Goal: Task Accomplishment & Management: Complete application form

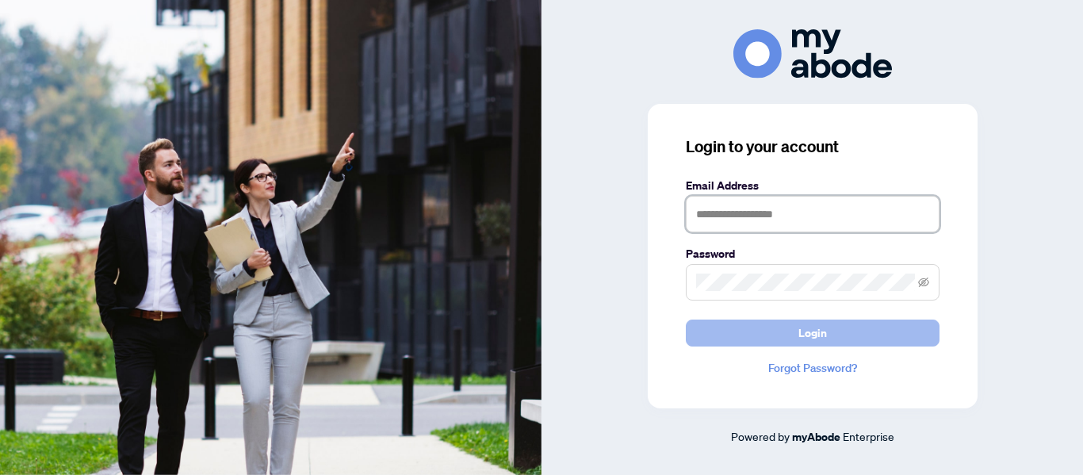
type input "**********"
click at [794, 322] on button "Login" at bounding box center [813, 333] width 254 height 27
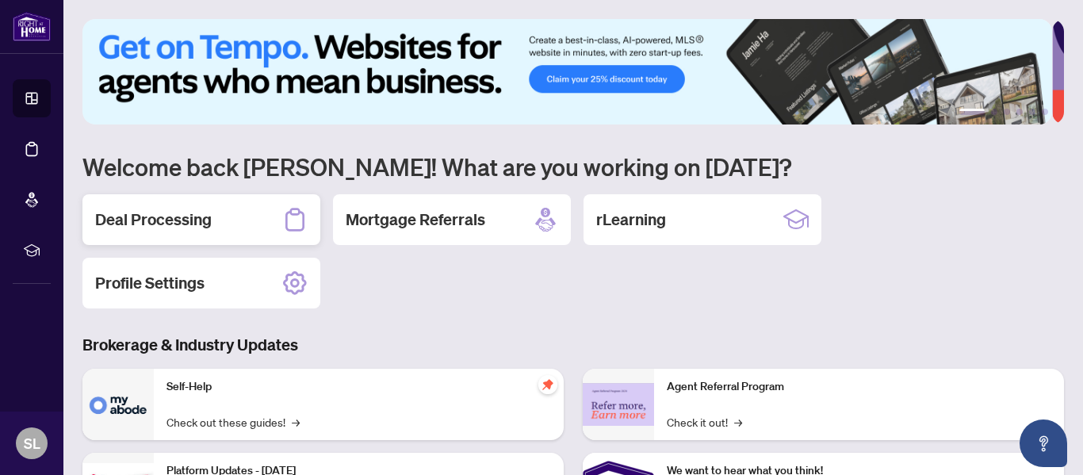
click at [122, 214] on h2 "Deal Processing" at bounding box center [153, 220] width 117 height 22
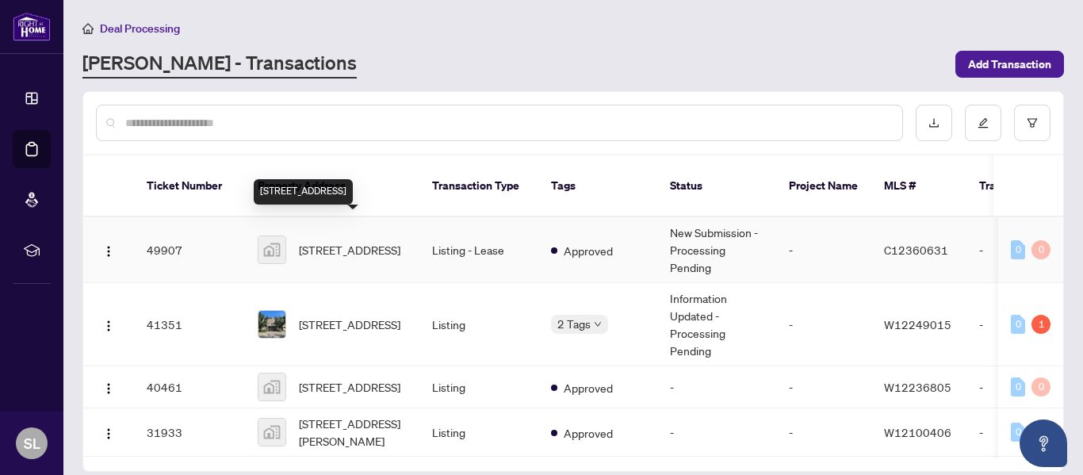
click at [358, 241] on span "[STREET_ADDRESS]" at bounding box center [349, 249] width 101 height 17
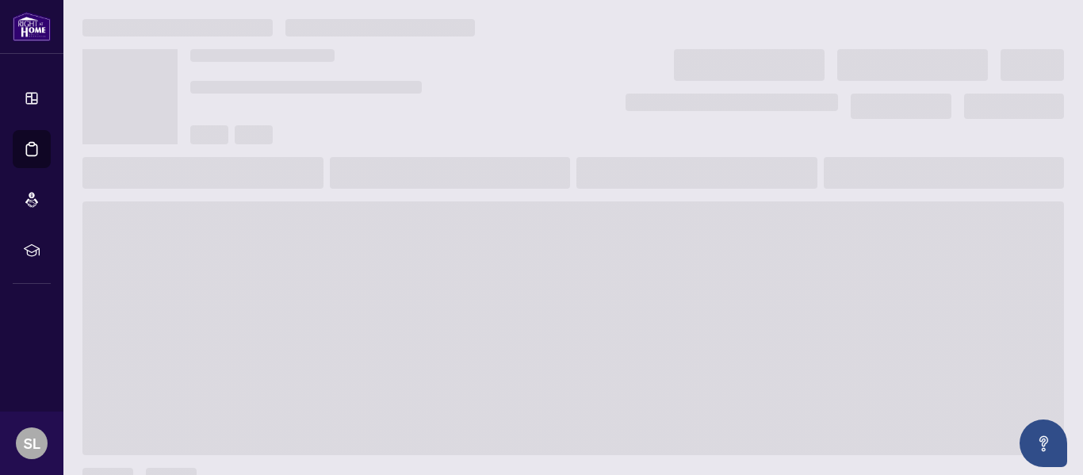
click at [358, 235] on main at bounding box center [573, 237] width 1020 height 475
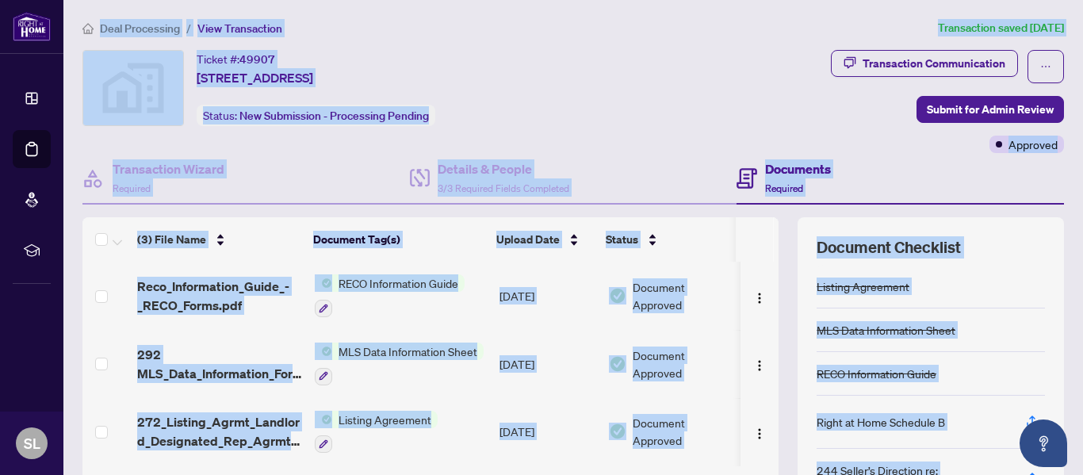
click at [630, 118] on div "Ticket #: 49907 [STREET_ADDRESS] Status: New Submission - Processing Pending" at bounding box center [356, 88] width 548 height 76
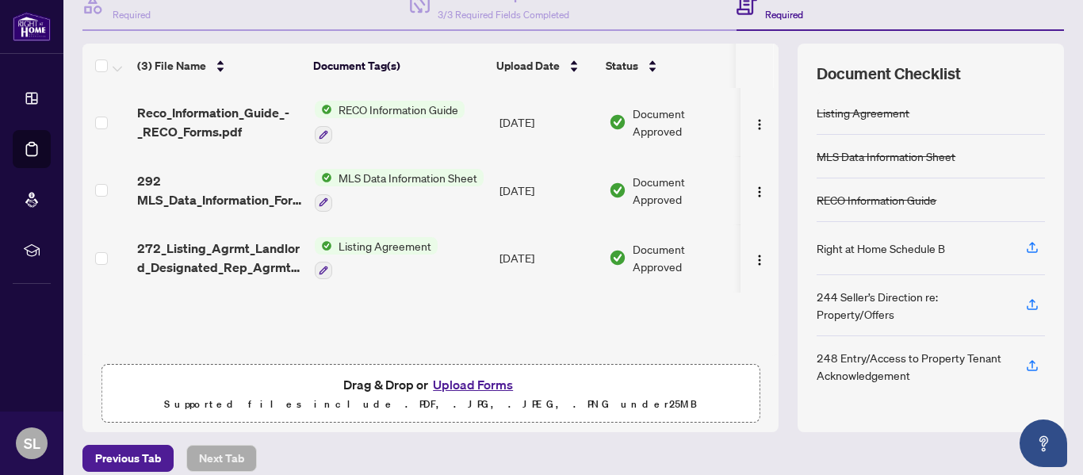
scroll to position [189, 0]
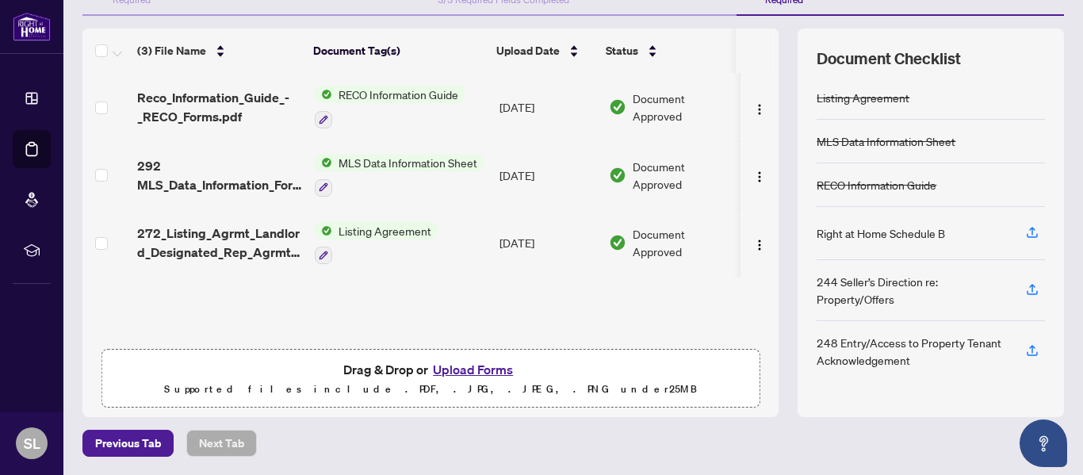
click at [466, 369] on button "Upload Forms" at bounding box center [473, 369] width 90 height 21
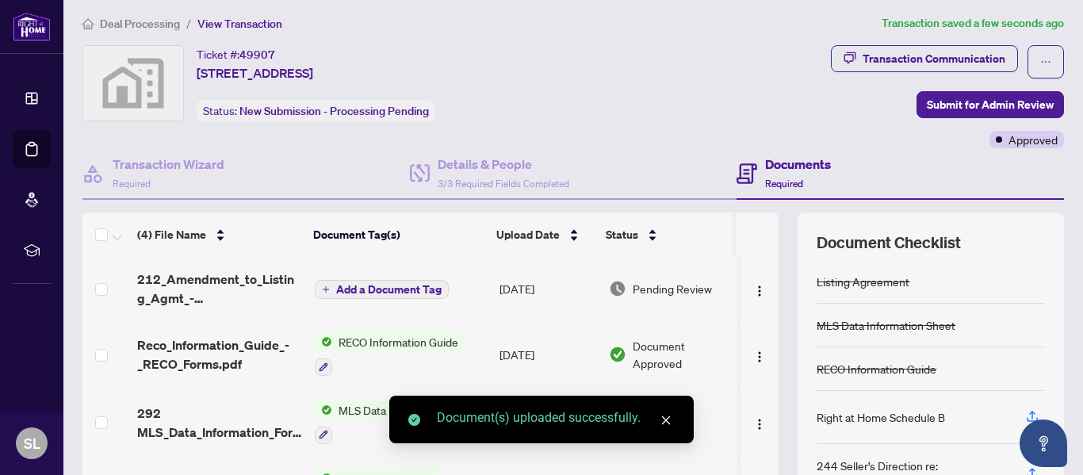
scroll to position [0, 0]
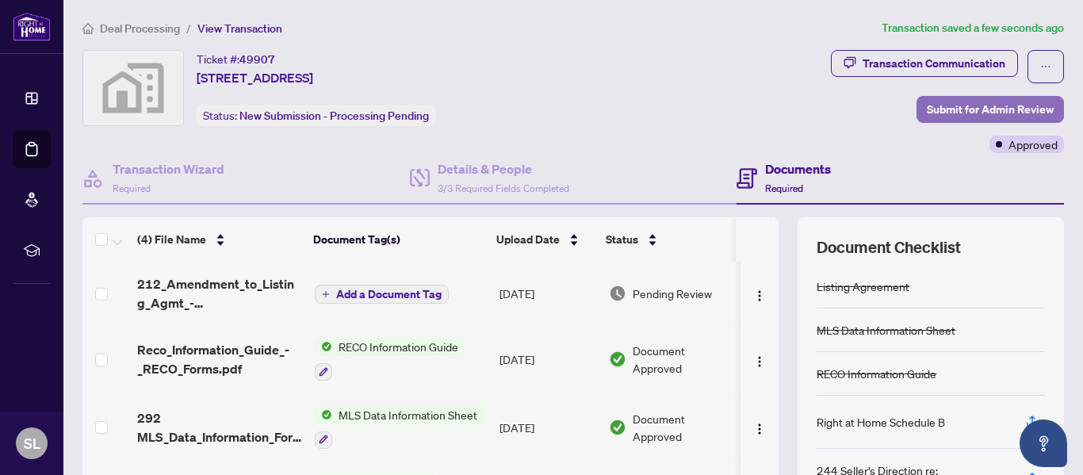
click at [1016, 106] on span "Submit for Admin Review" at bounding box center [990, 109] width 127 height 25
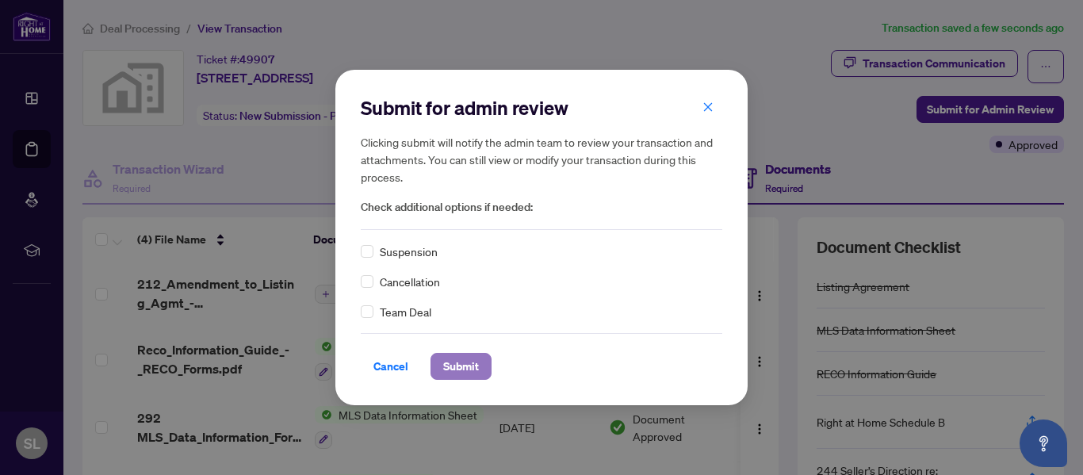
click at [468, 369] on span "Submit" at bounding box center [461, 366] width 36 height 25
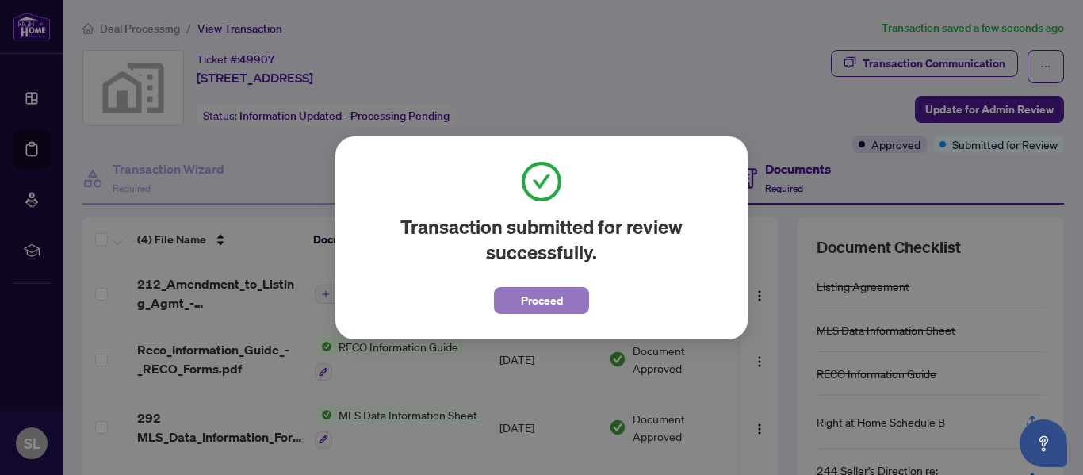
click at [568, 303] on button "Proceed" at bounding box center [541, 300] width 95 height 27
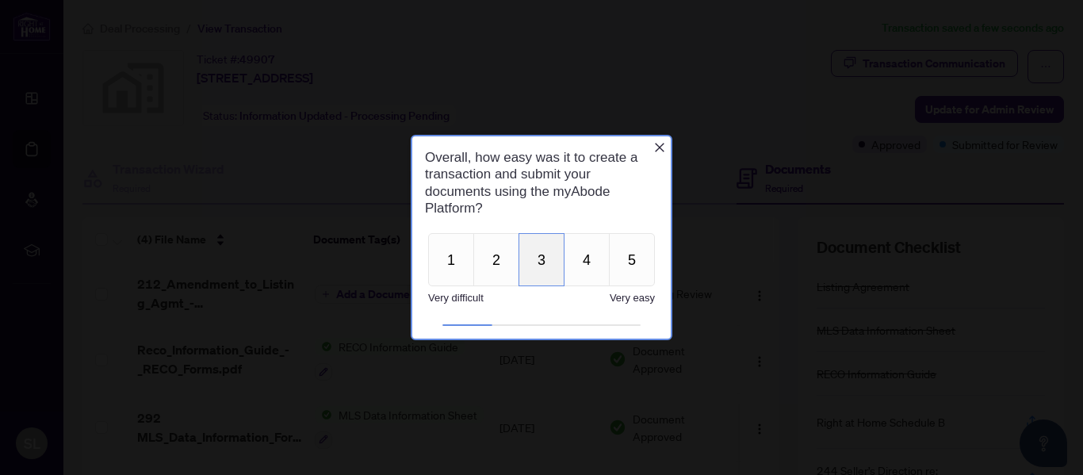
click at [539, 270] on button "3" at bounding box center [542, 259] width 46 height 53
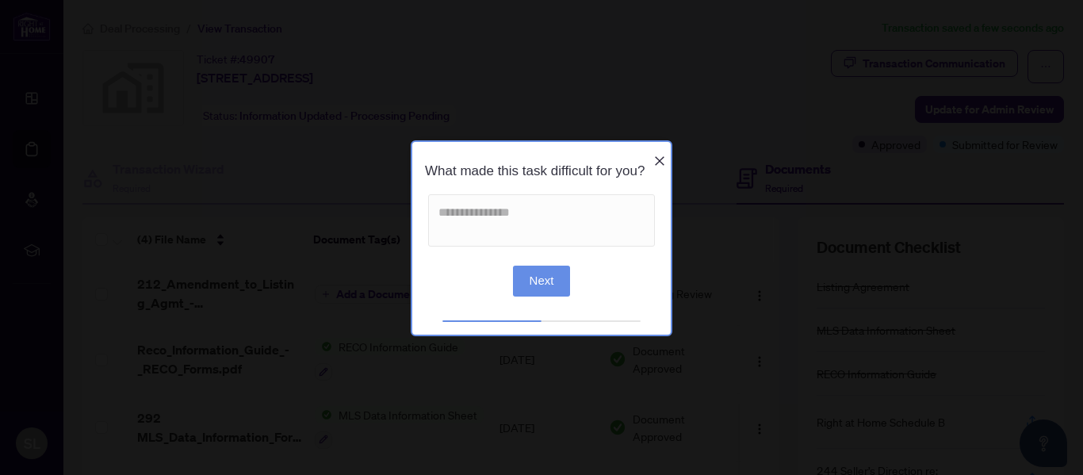
click at [663, 156] on icon "Close button" at bounding box center [660, 161] width 10 height 10
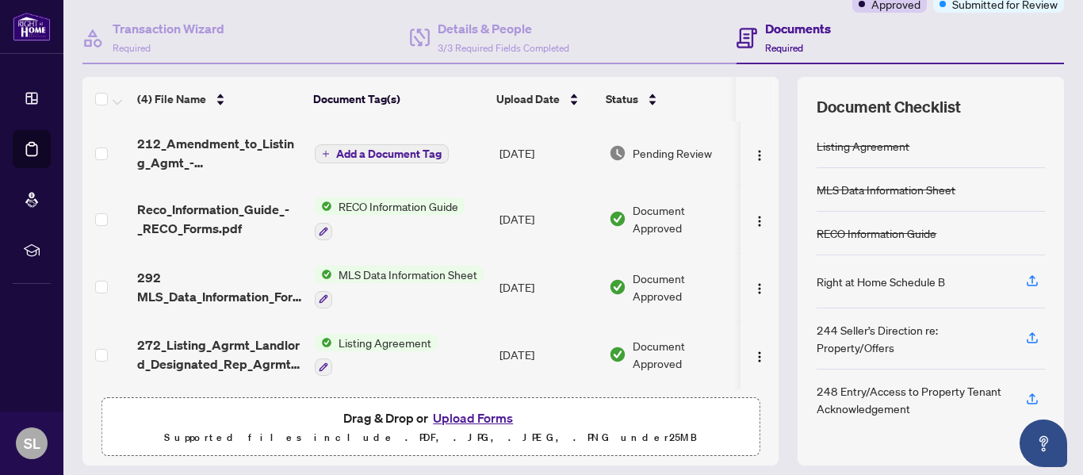
scroll to position [159, 0]
